Goal: Complete application form

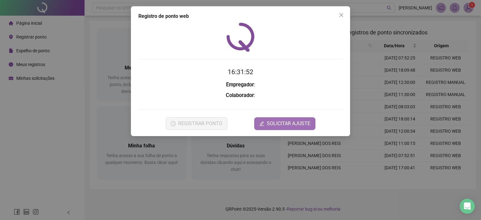
click at [304, 123] on span "SOLICITAR AJUSTE" at bounding box center [289, 124] width 44 height 8
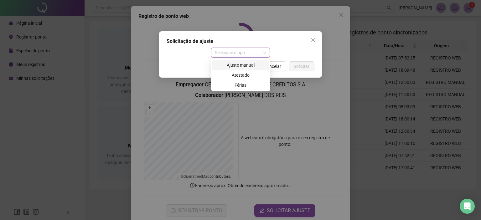
click at [235, 53] on span "Selecione o tipo" at bounding box center [241, 52] width 52 height 9
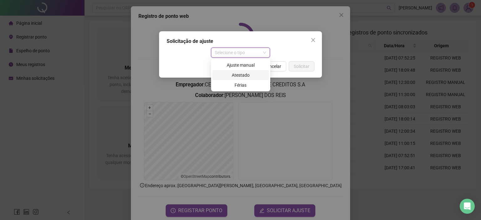
click at [236, 75] on div "Atestado" at bounding box center [240, 75] width 49 height 7
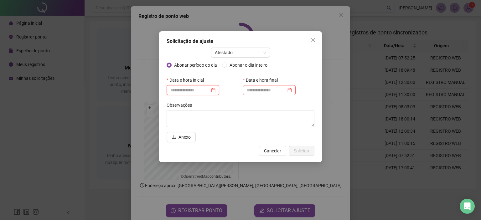
click at [202, 89] on input at bounding box center [189, 90] width 39 height 7
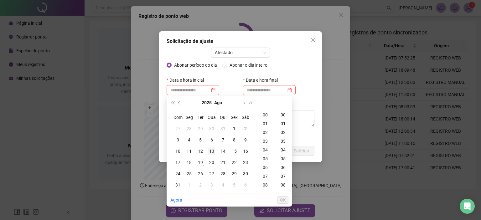
click at [210, 150] on div "13" at bounding box center [212, 151] width 8 height 8
type input "**********"
click at [245, 65] on span "Abonar o dia inteiro" at bounding box center [248, 65] width 43 height 7
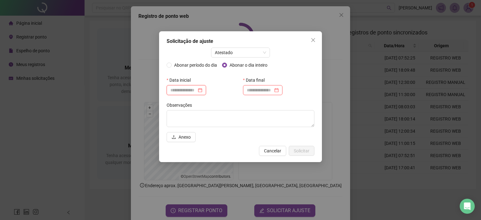
click at [197, 91] on input at bounding box center [183, 90] width 26 height 7
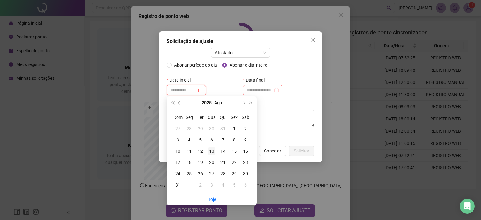
type input "**********"
click at [210, 151] on div "13" at bounding box center [212, 151] width 8 height 8
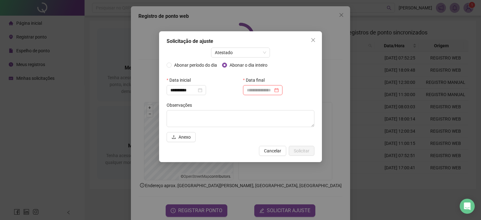
click at [260, 85] on label "Data final" at bounding box center [256, 80] width 26 height 10
click at [262, 88] on input at bounding box center [260, 90] width 26 height 7
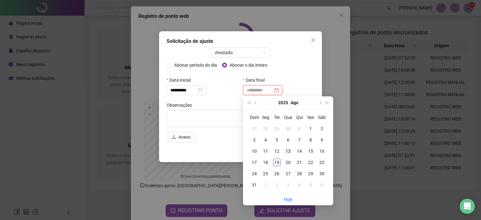
type input "**********"
click at [289, 152] on div "13" at bounding box center [288, 151] width 8 height 8
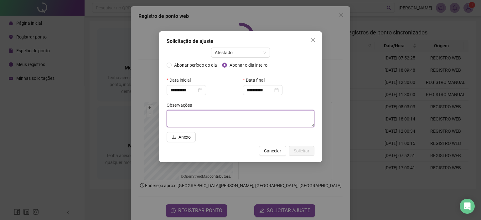
click at [207, 112] on textarea at bounding box center [241, 118] width 148 height 17
type textarea "*"
type textarea "**********"
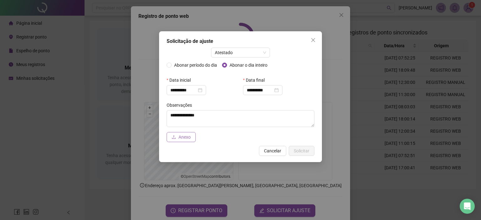
click at [189, 136] on span "Anexo" at bounding box center [184, 137] width 12 height 7
click at [301, 148] on span "Solicitar" at bounding box center [302, 150] width 16 height 7
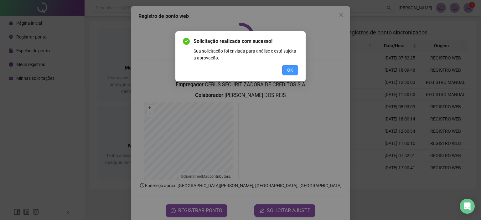
click at [286, 69] on button "OK" at bounding box center [290, 70] width 16 height 10
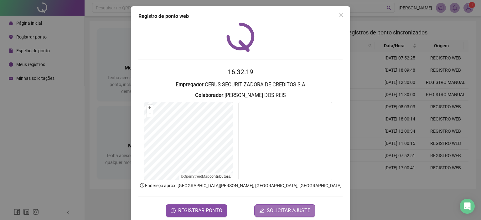
click at [275, 209] on span "SOLICITAR AJUSTE" at bounding box center [289, 211] width 44 height 8
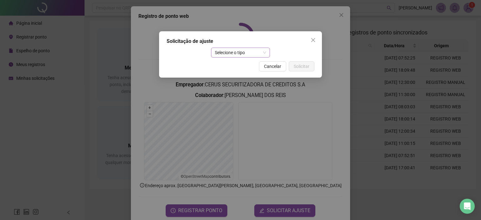
click at [239, 52] on span "Selecione o tipo" at bounding box center [241, 52] width 52 height 9
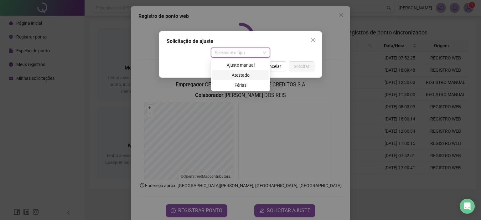
click at [231, 75] on div "Atestado" at bounding box center [240, 75] width 49 height 7
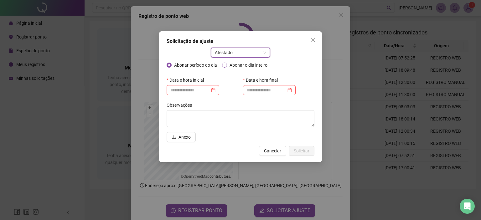
click at [232, 65] on span "Abonar o dia inteiro" at bounding box center [248, 65] width 43 height 7
click at [186, 95] on div at bounding box center [186, 90] width 39 height 10
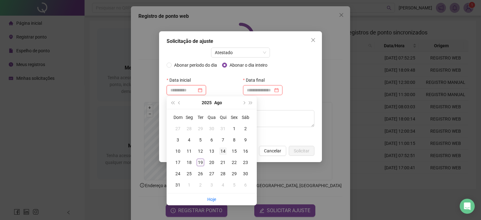
type input "**********"
click at [222, 150] on div "14" at bounding box center [223, 151] width 8 height 8
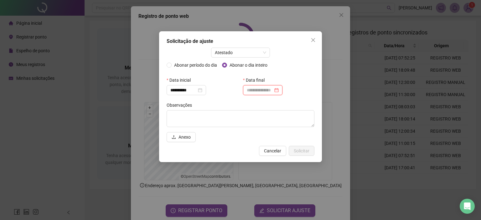
click at [272, 87] on input at bounding box center [260, 90] width 26 height 7
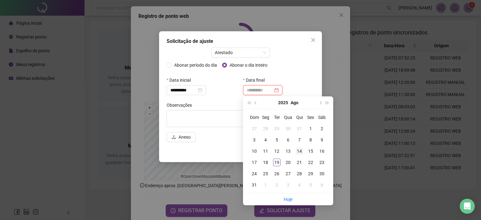
type input "**********"
click at [299, 150] on div "14" at bounding box center [300, 151] width 8 height 8
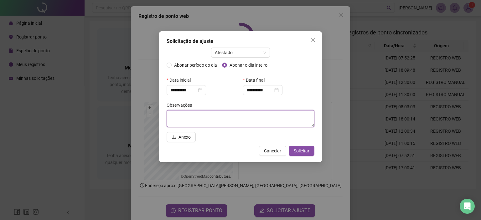
click at [192, 117] on textarea at bounding box center [241, 118] width 148 height 17
type textarea "**********"
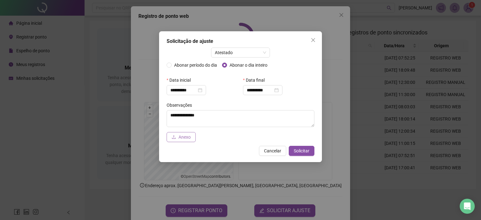
click at [182, 139] on span "Anexo" at bounding box center [184, 137] width 12 height 7
click at [306, 150] on span "Solicitar" at bounding box center [302, 150] width 16 height 7
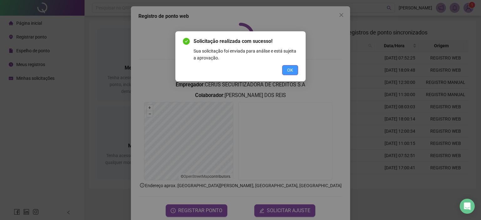
click at [290, 66] on button "OK" at bounding box center [290, 70] width 16 height 10
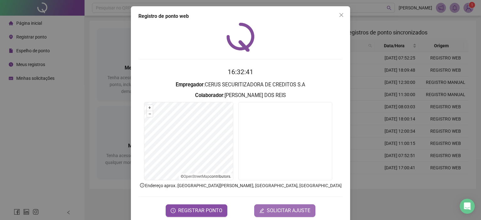
click at [291, 208] on span "SOLICITAR AJUSTE" at bounding box center [289, 211] width 44 height 8
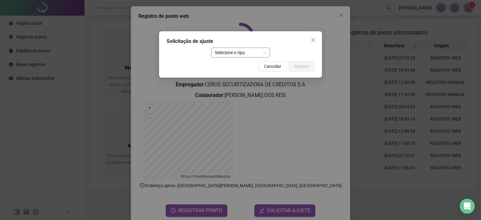
click at [235, 54] on span "Selecione o tipo" at bounding box center [241, 52] width 52 height 9
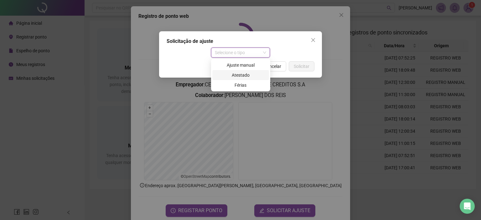
click at [233, 75] on div "Atestado" at bounding box center [240, 75] width 49 height 7
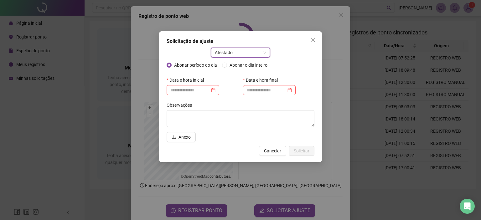
click at [249, 52] on span "Atestado" at bounding box center [241, 52] width 52 height 9
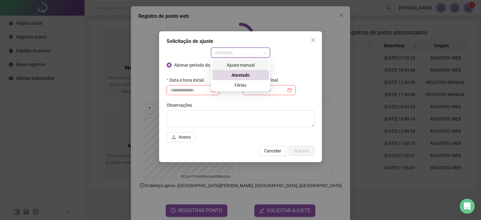
click at [237, 66] on div "Ajuste manual" at bounding box center [240, 65] width 49 height 7
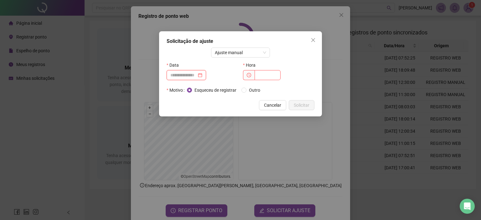
click at [194, 74] on input at bounding box center [183, 75] width 26 height 7
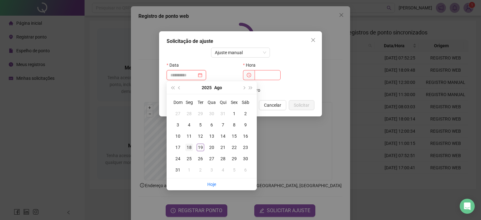
type input "**********"
click at [188, 147] on div "18" at bounding box center [189, 148] width 8 height 8
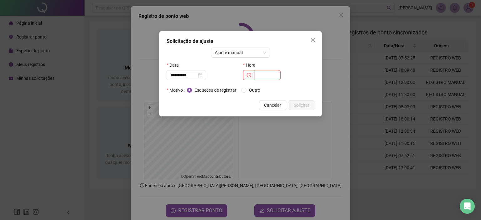
click at [265, 72] on input "text" at bounding box center [268, 75] width 26 height 10
click at [265, 55] on span "Ajuste manual" at bounding box center [241, 52] width 52 height 9
type input "*****"
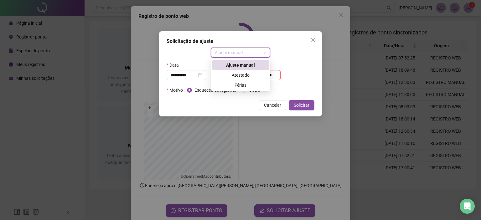
click at [312, 39] on icon "close" at bounding box center [313, 40] width 5 height 5
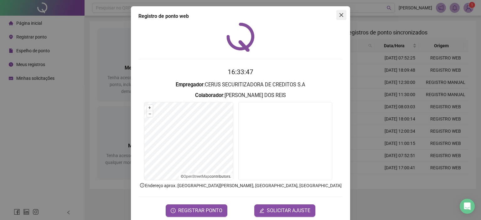
click at [340, 16] on icon "close" at bounding box center [341, 15] width 5 height 5
